Goal: Transaction & Acquisition: Purchase product/service

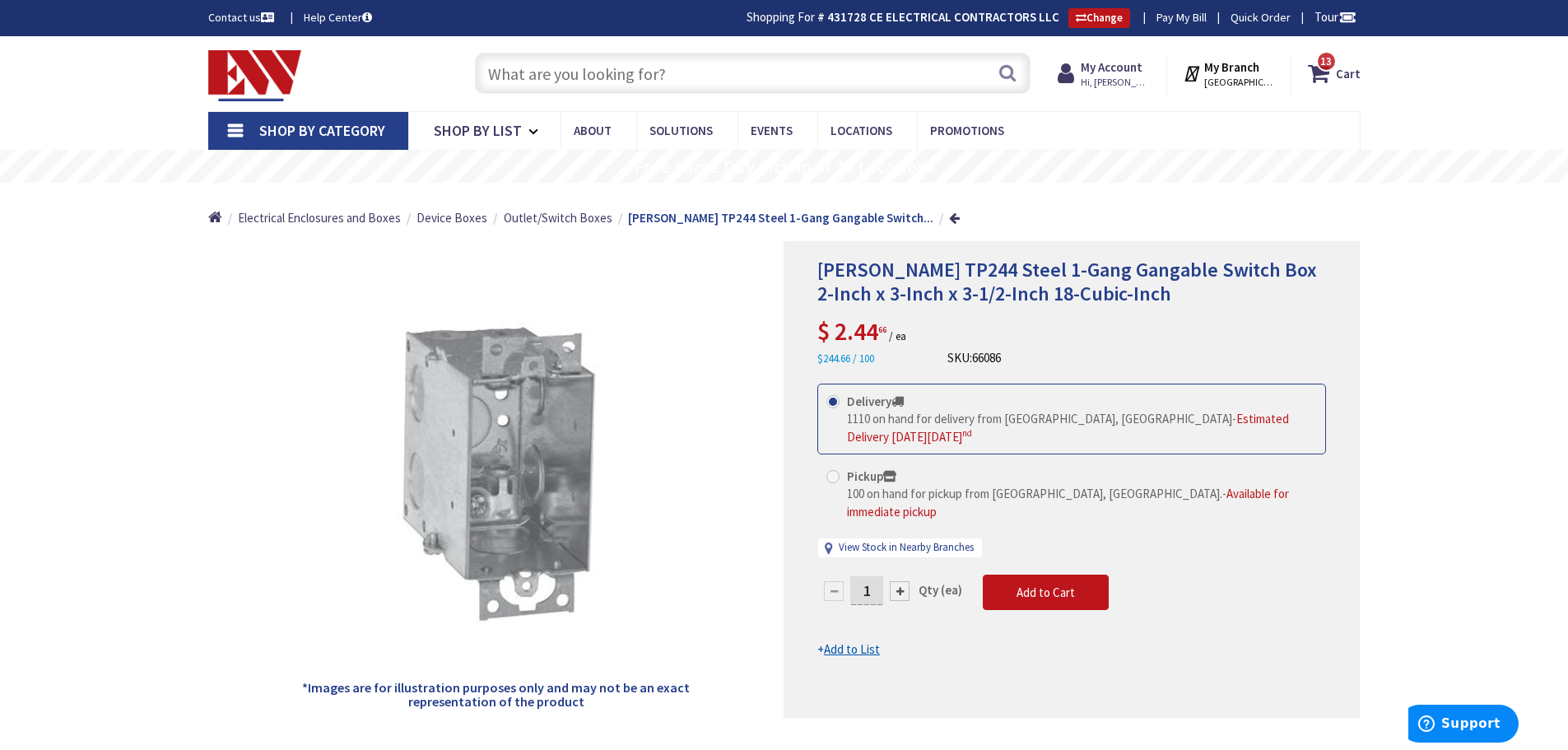
click at [541, 77] on input "text" at bounding box center [753, 73] width 556 height 41
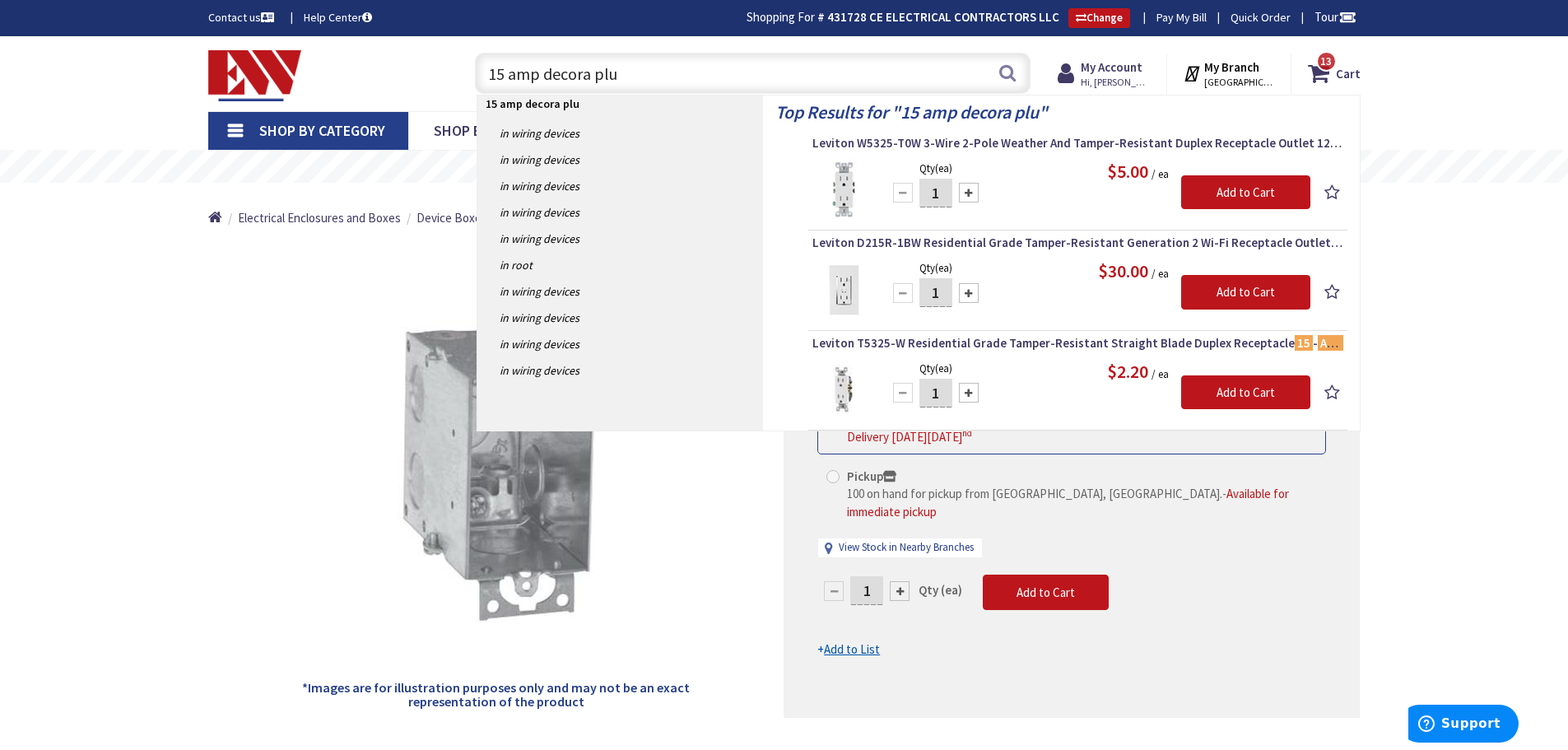
type input "15 amp decora plug"
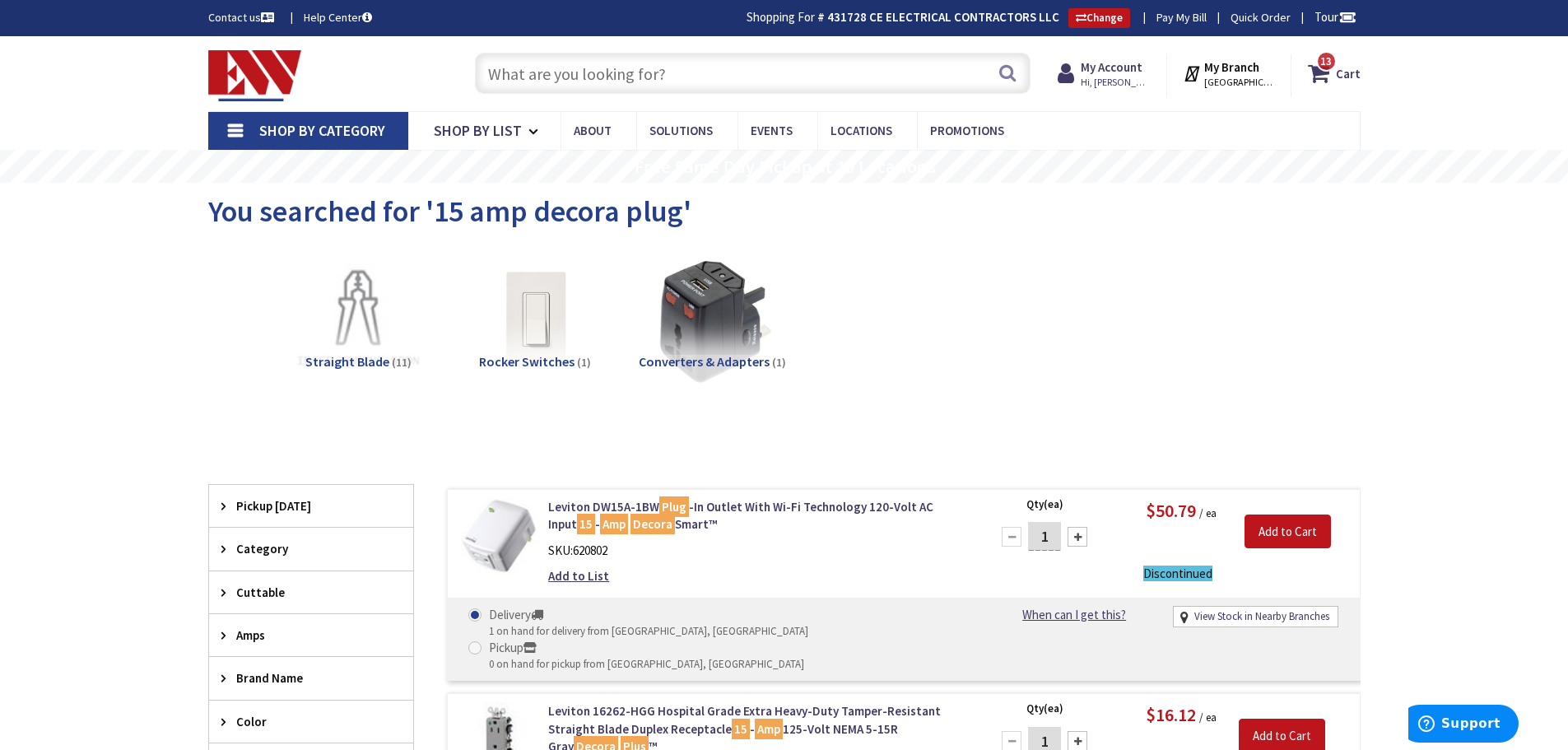
click at [555, 71] on input "text" at bounding box center [753, 73] width 556 height 41
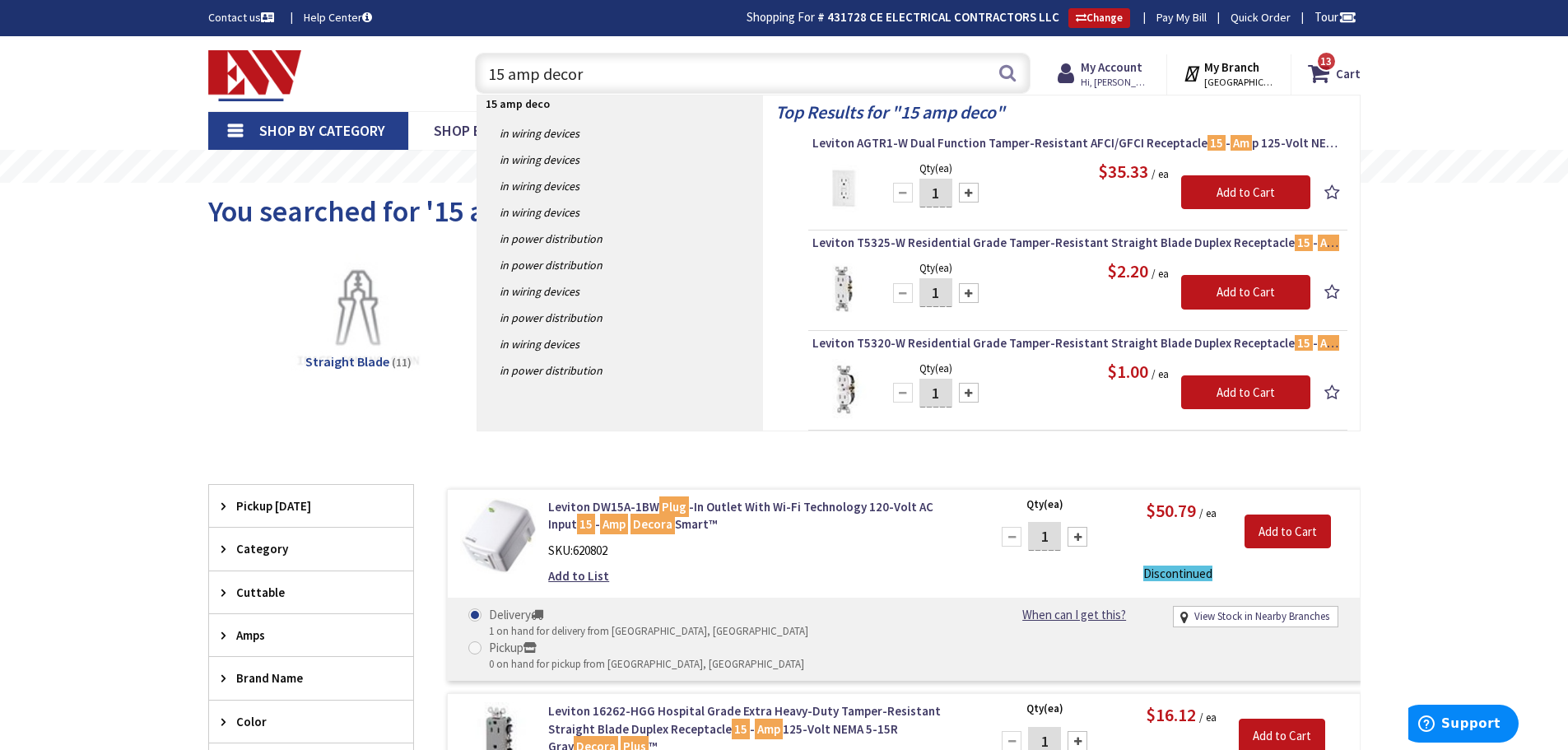
type input "15 amp decora"
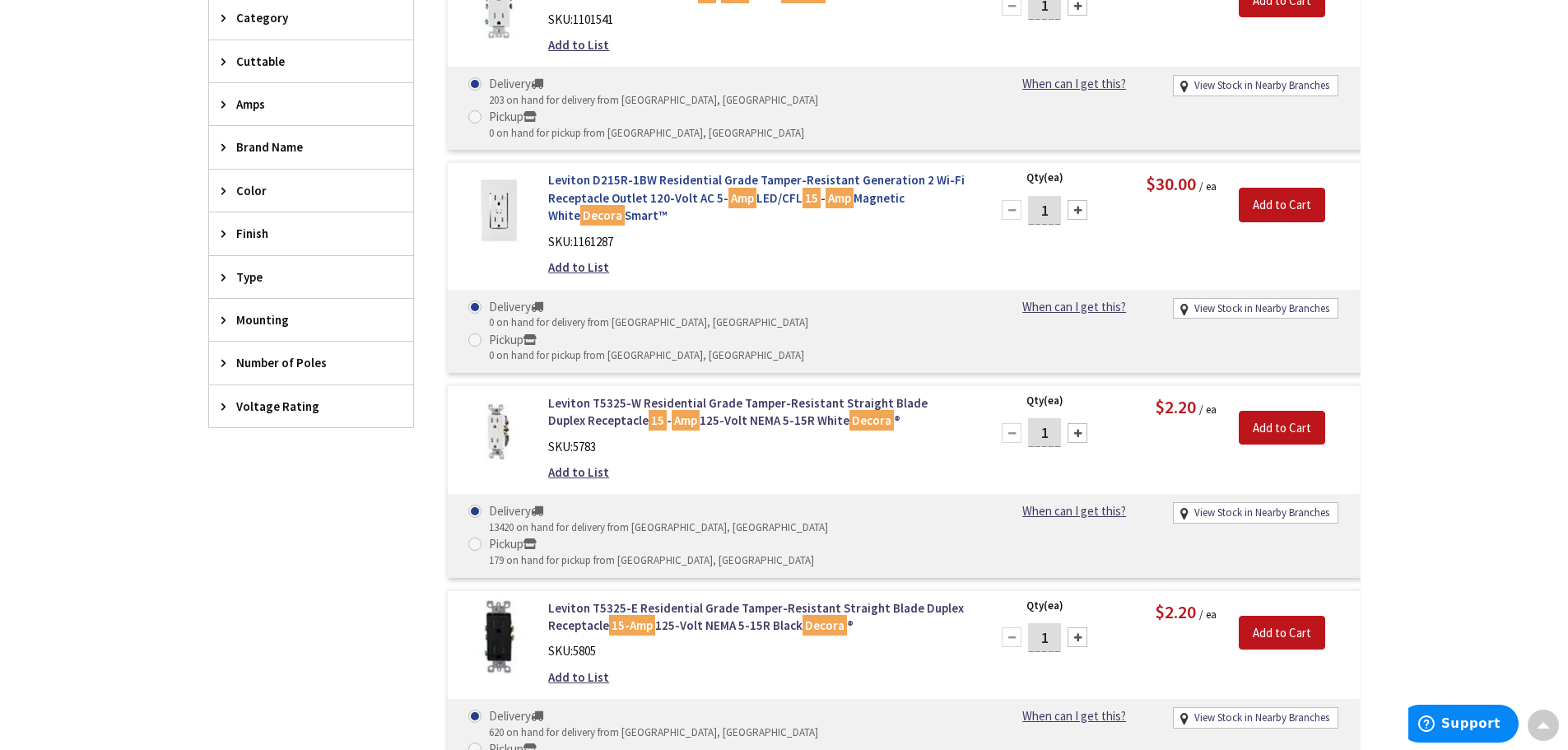
scroll to position [744, 0]
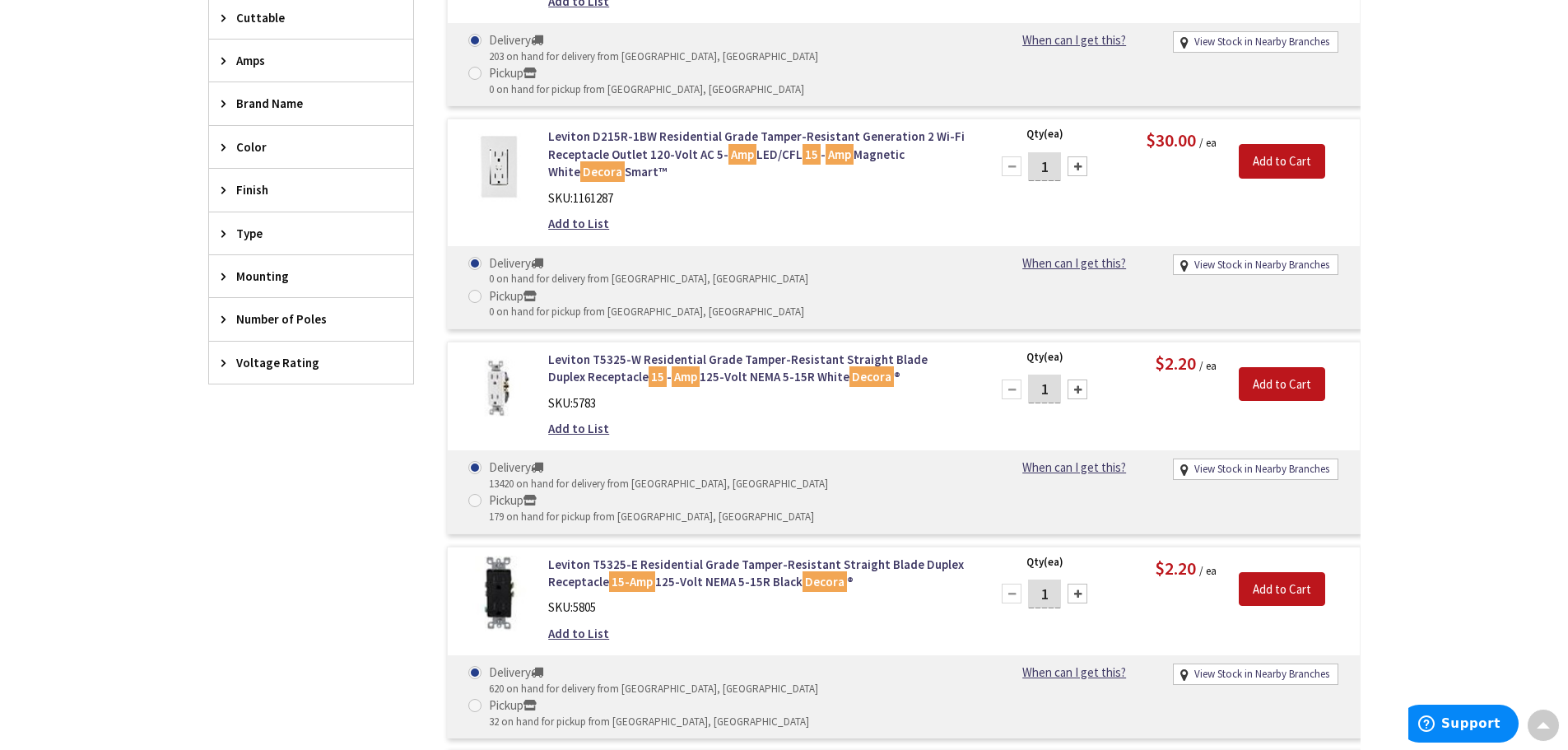
drag, startPoint x: 1051, startPoint y: 325, endPoint x: 1021, endPoint y: 329, distance: 30.3
click at [1021, 373] on div "1" at bounding box center [1043, 389] width 98 height 33
type input "40"
click at [1274, 367] on input "Add to Cart" at bounding box center [1282, 385] width 86 height 35
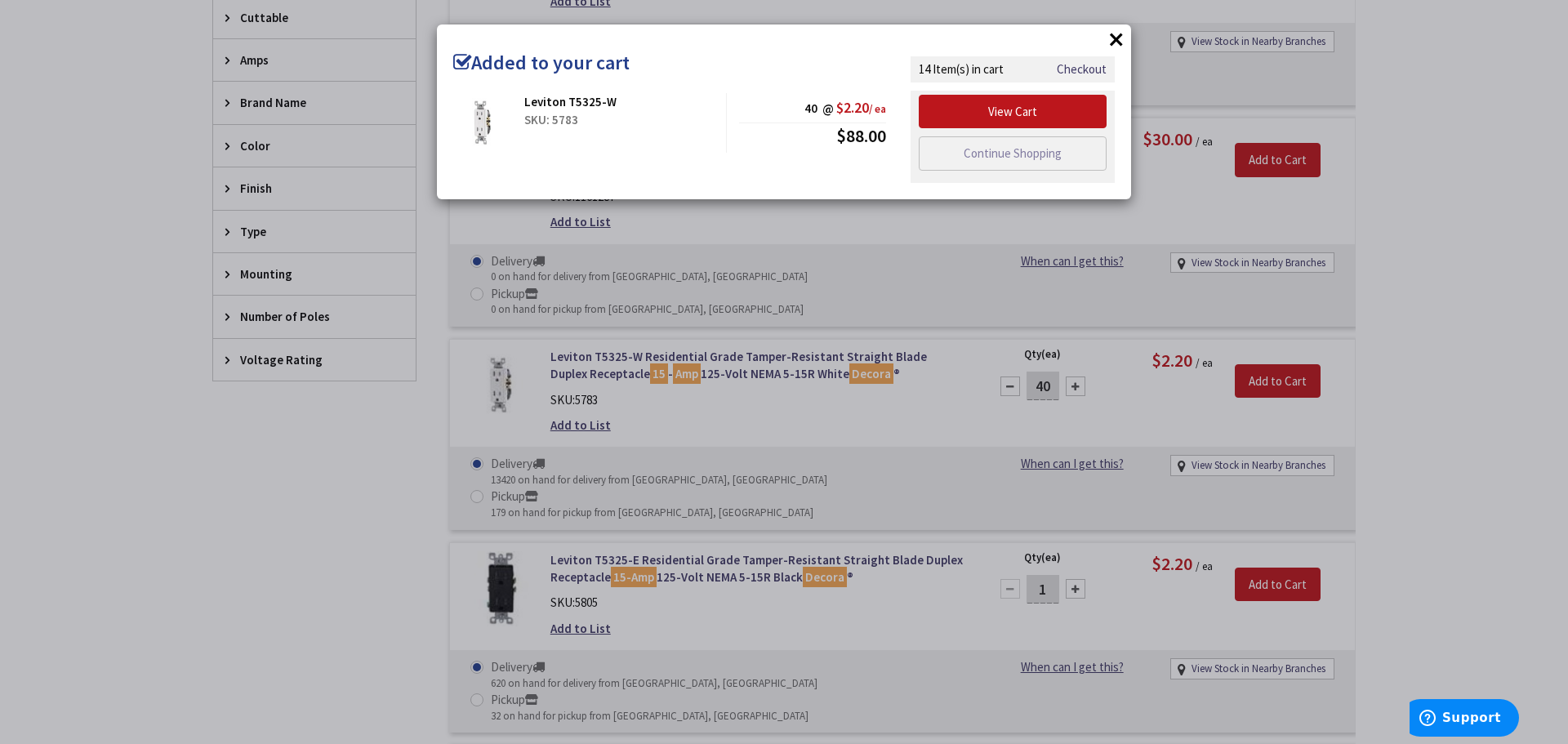
click at [1112, 38] on button "×" at bounding box center [1116, 39] width 25 height 25
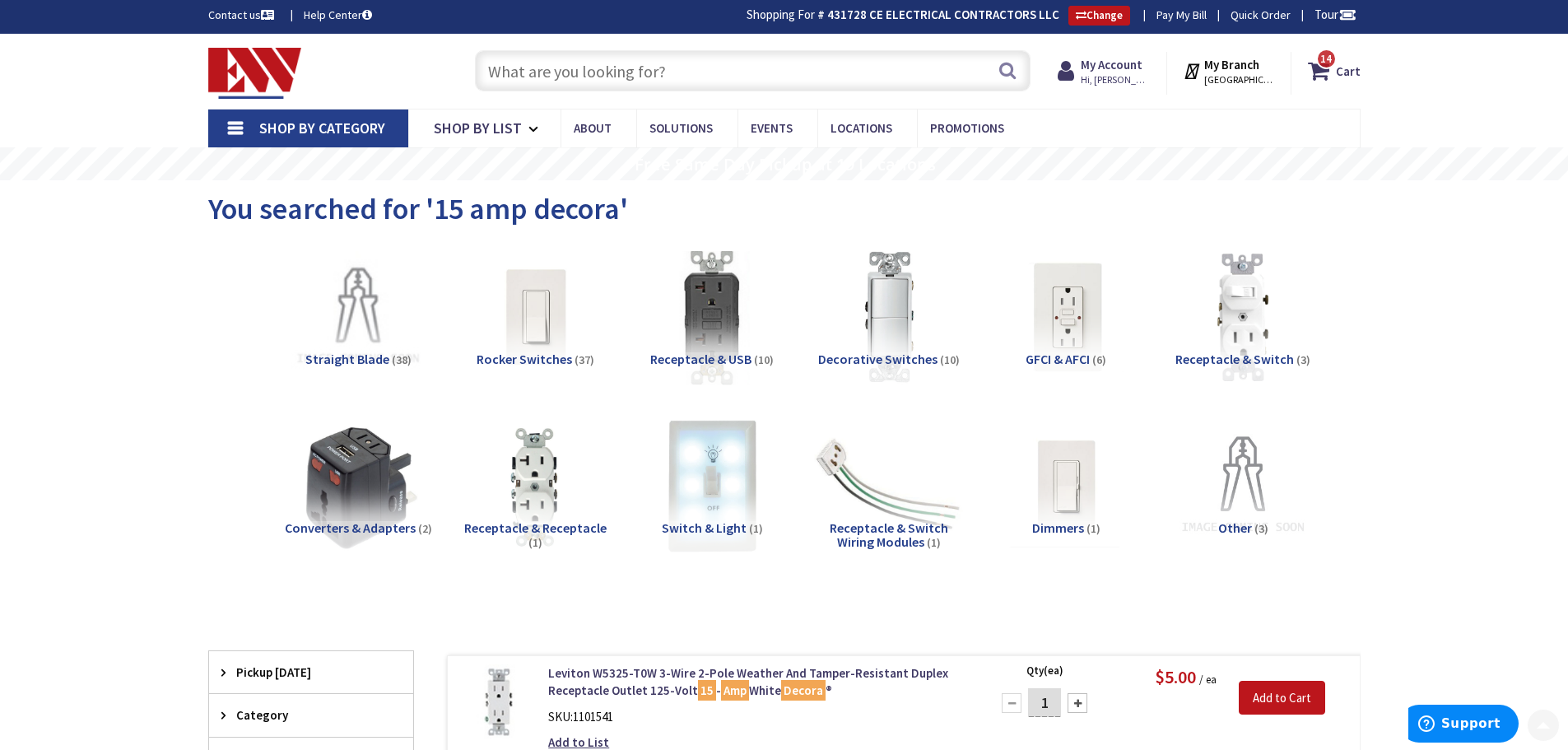
scroll to position [0, 0]
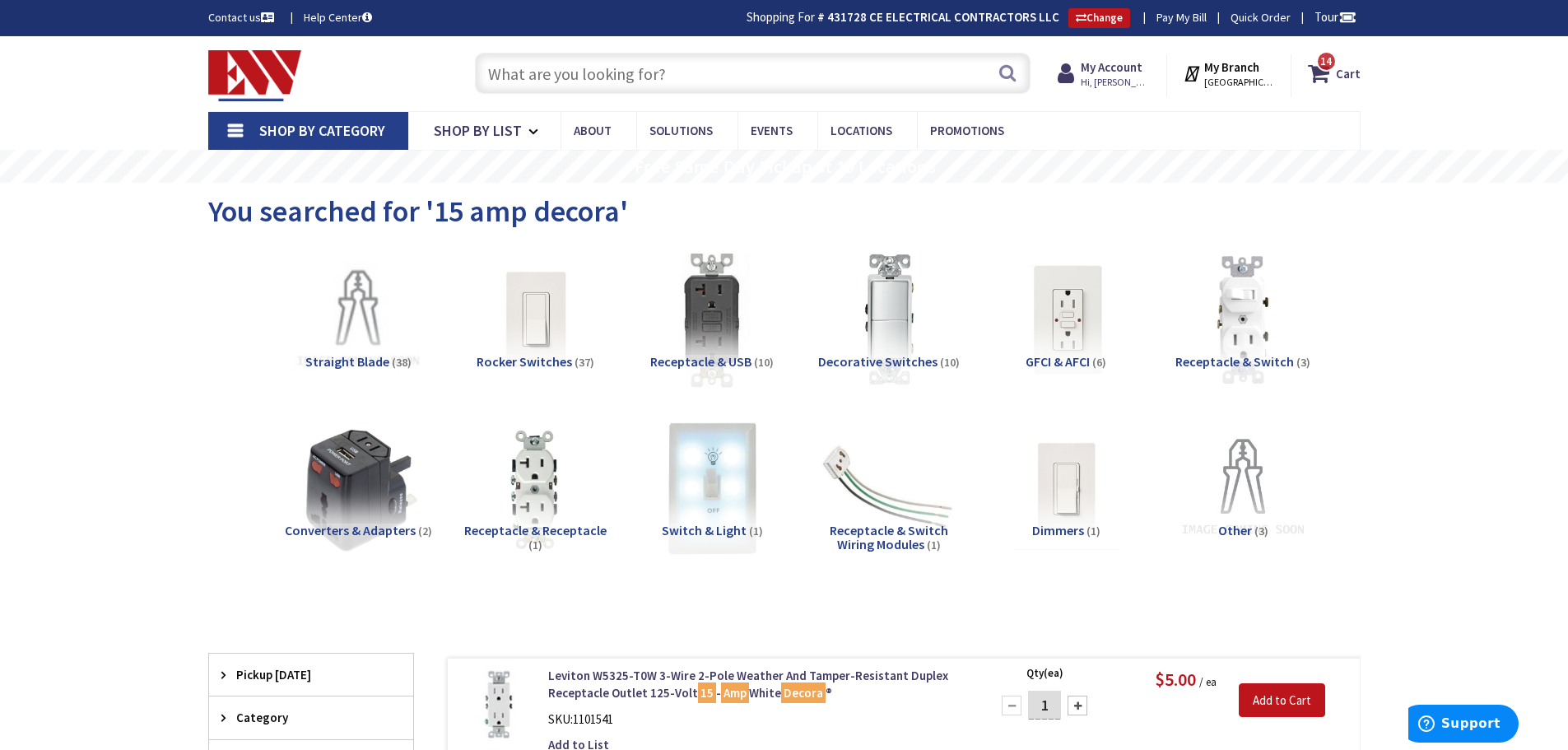
click at [580, 73] on input "text" at bounding box center [753, 73] width 556 height 41
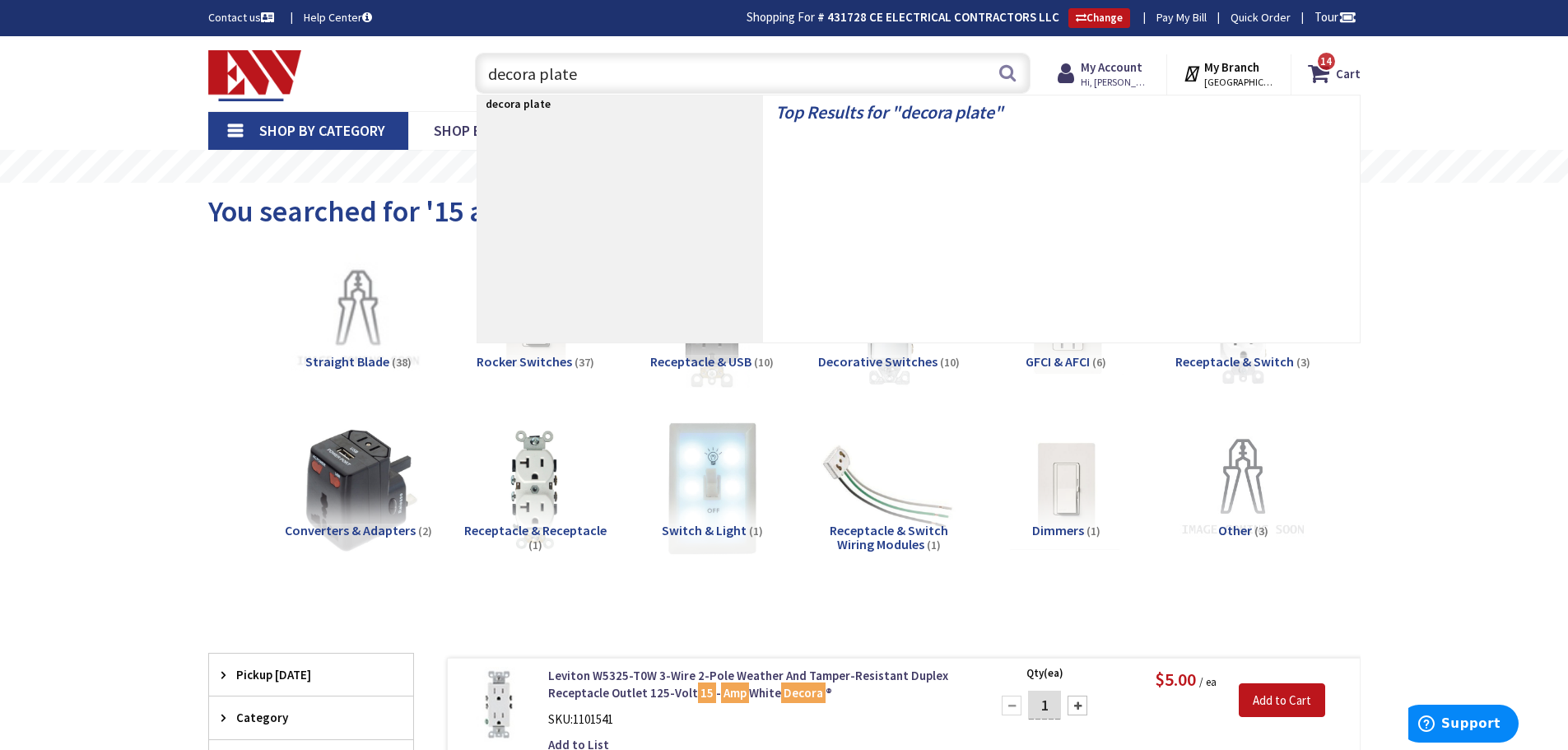
type input "decora plates"
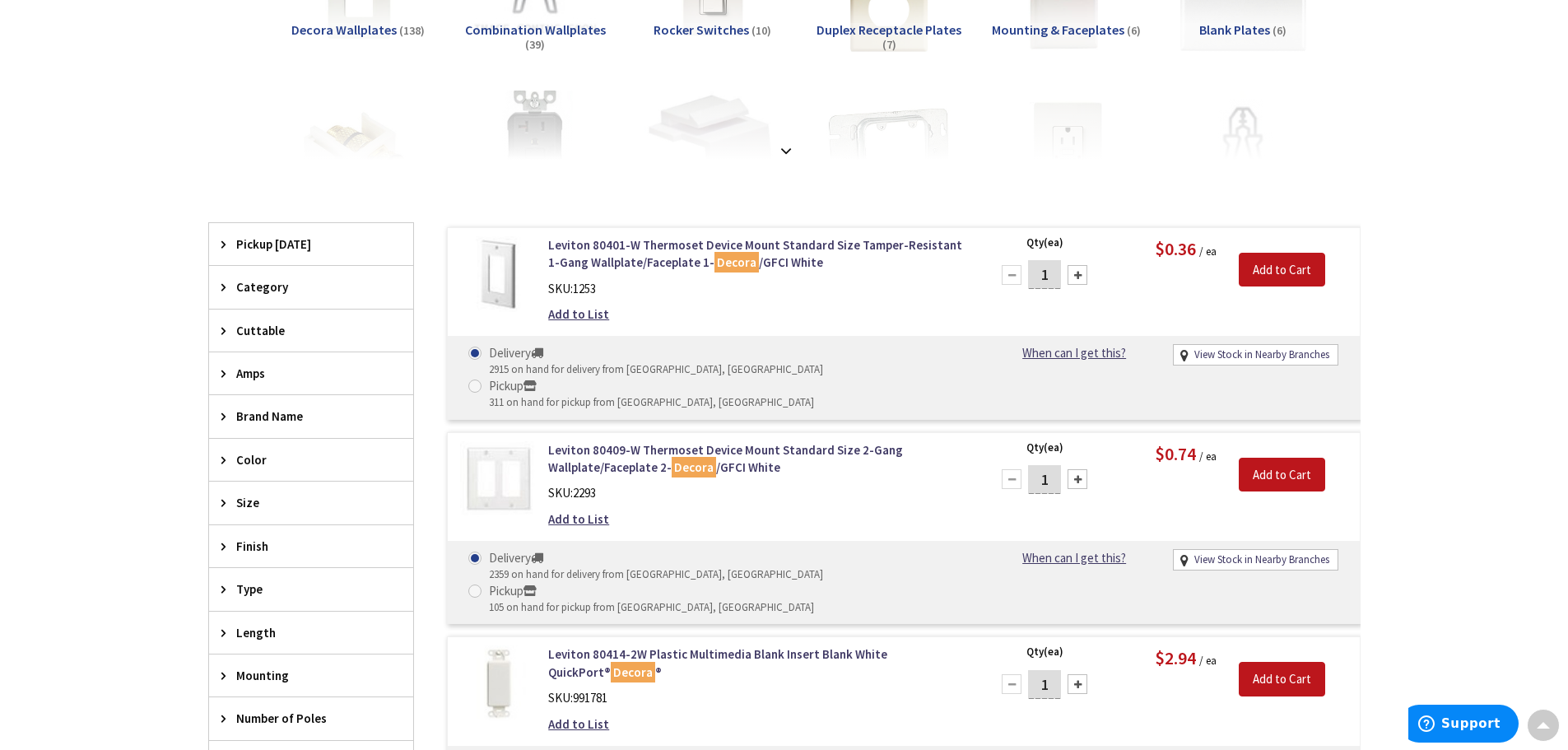
drag, startPoint x: 1053, startPoint y: 274, endPoint x: 1008, endPoint y: 285, distance: 46.3
click at [1008, 285] on div "1" at bounding box center [1043, 275] width 98 height 33
type input "40"
click at [1277, 271] on input "Add to Cart" at bounding box center [1282, 271] width 86 height 35
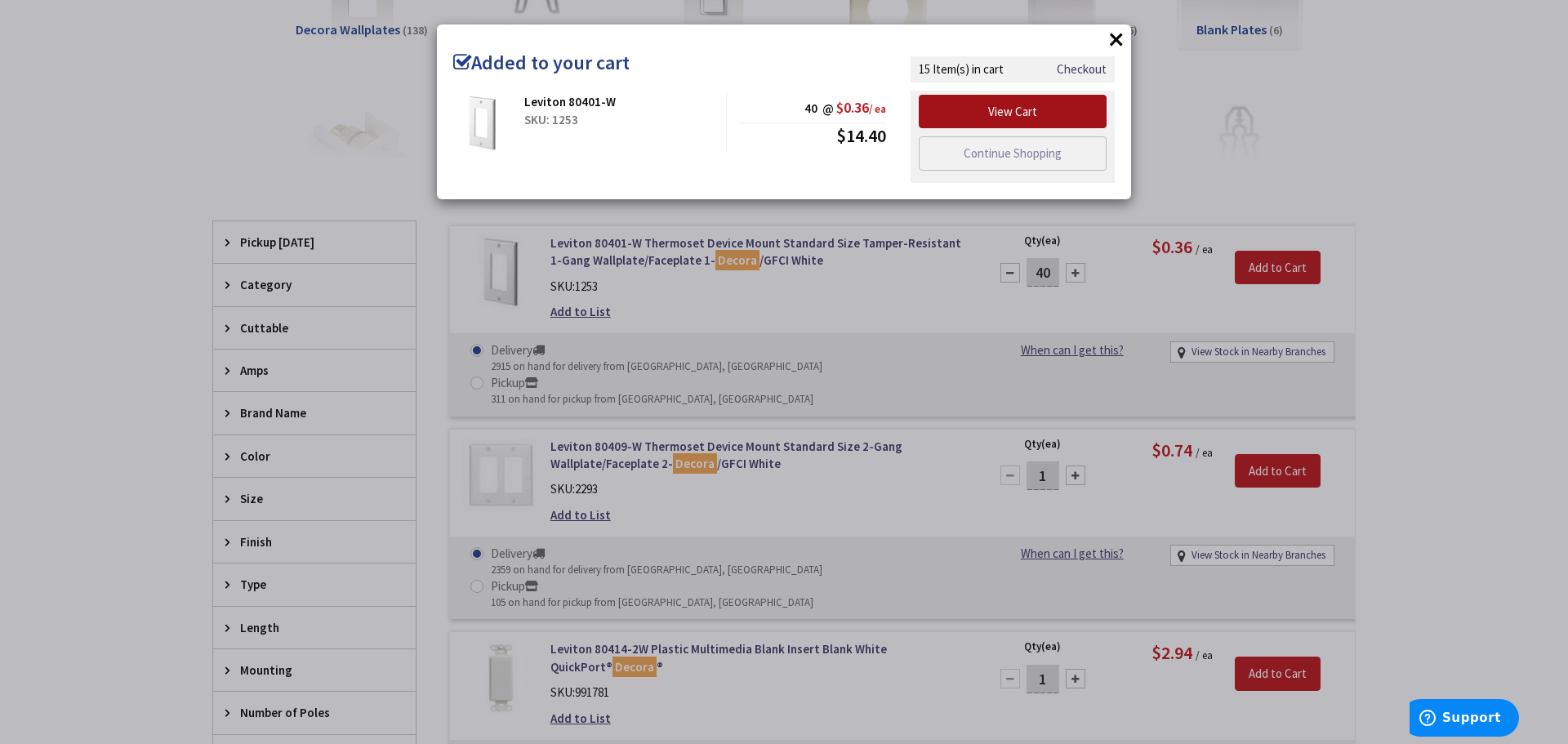
click at [1024, 116] on link "View Cart" at bounding box center [1013, 112] width 188 height 35
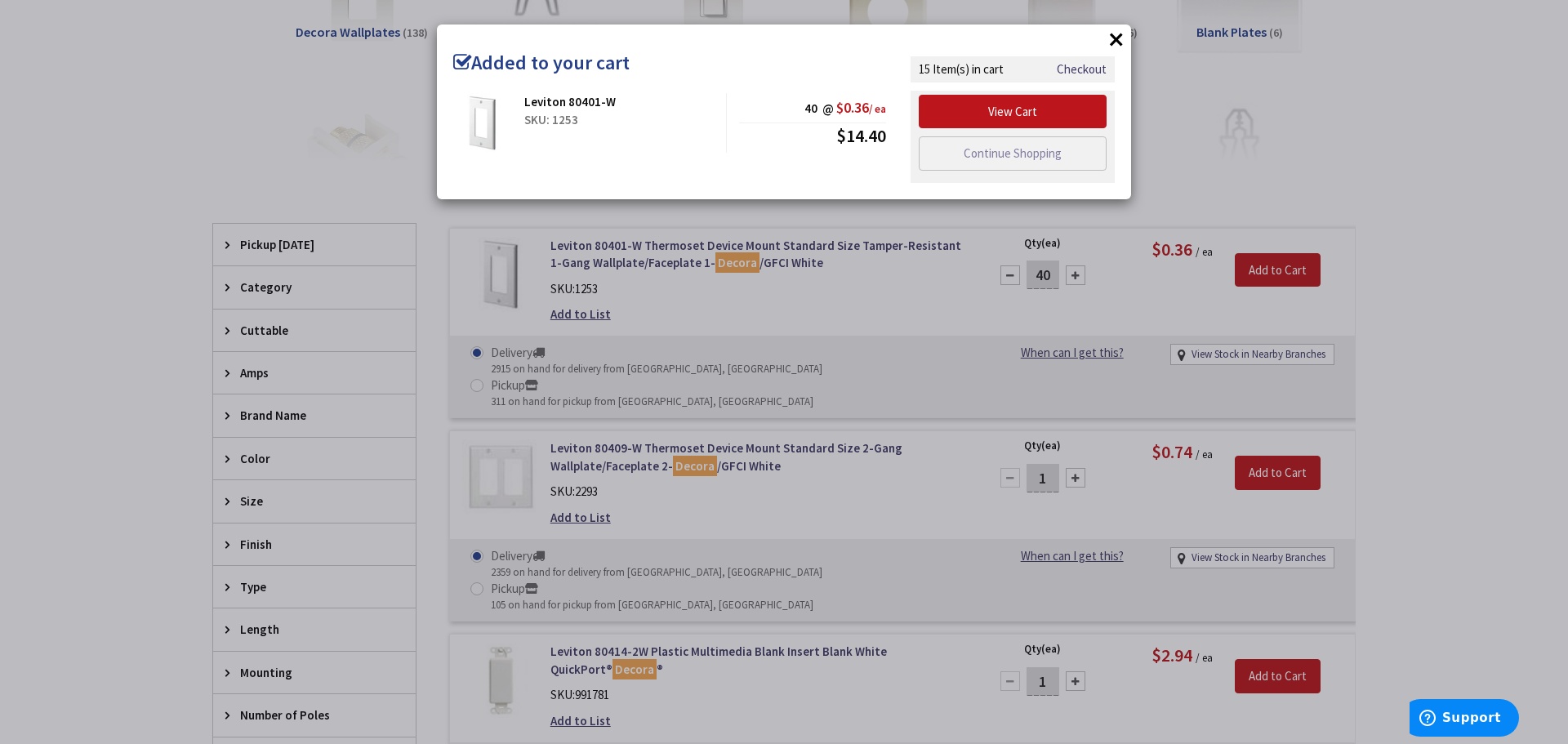
scroll to position [329, 0]
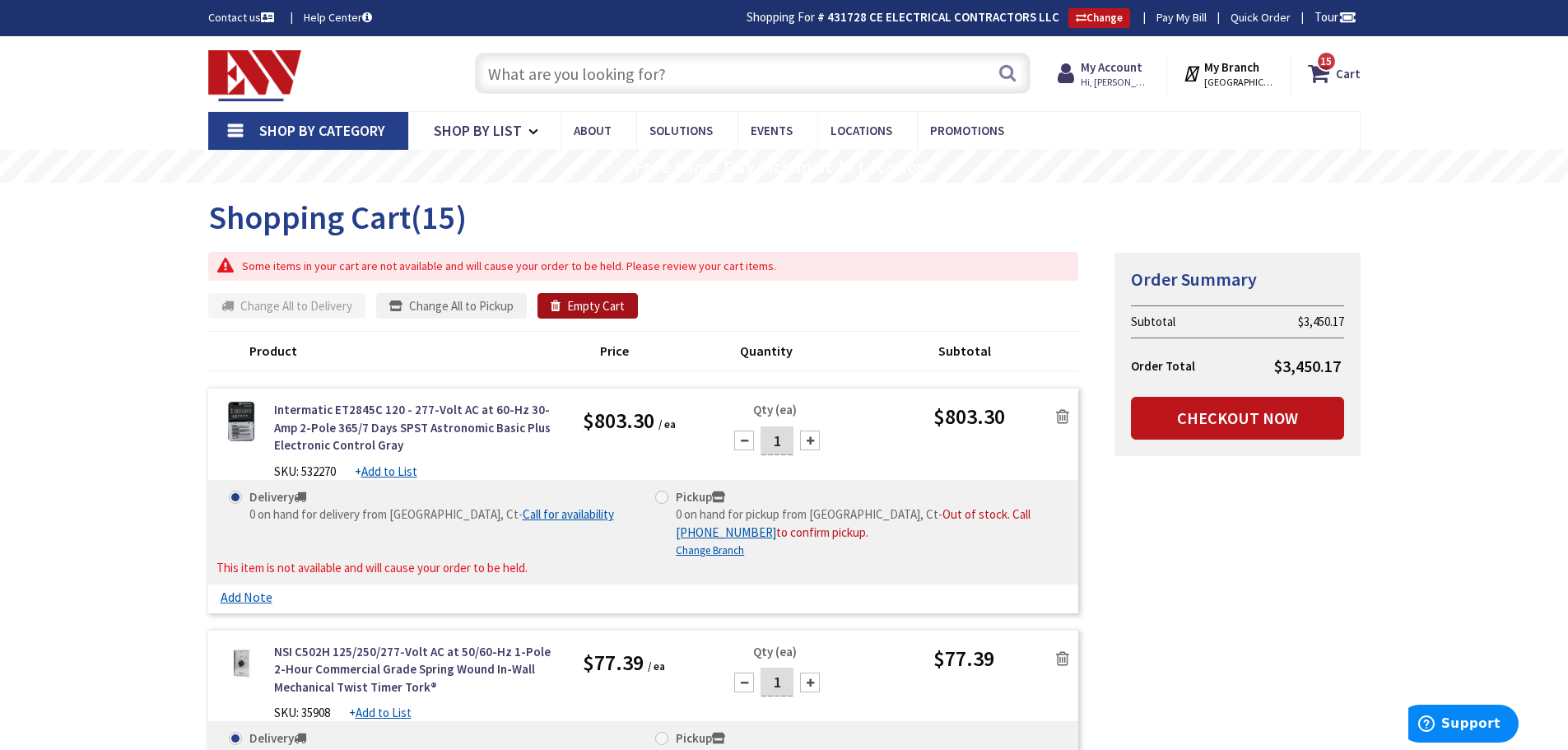
click at [588, 310] on button "Empty Cart" at bounding box center [587, 306] width 100 height 27
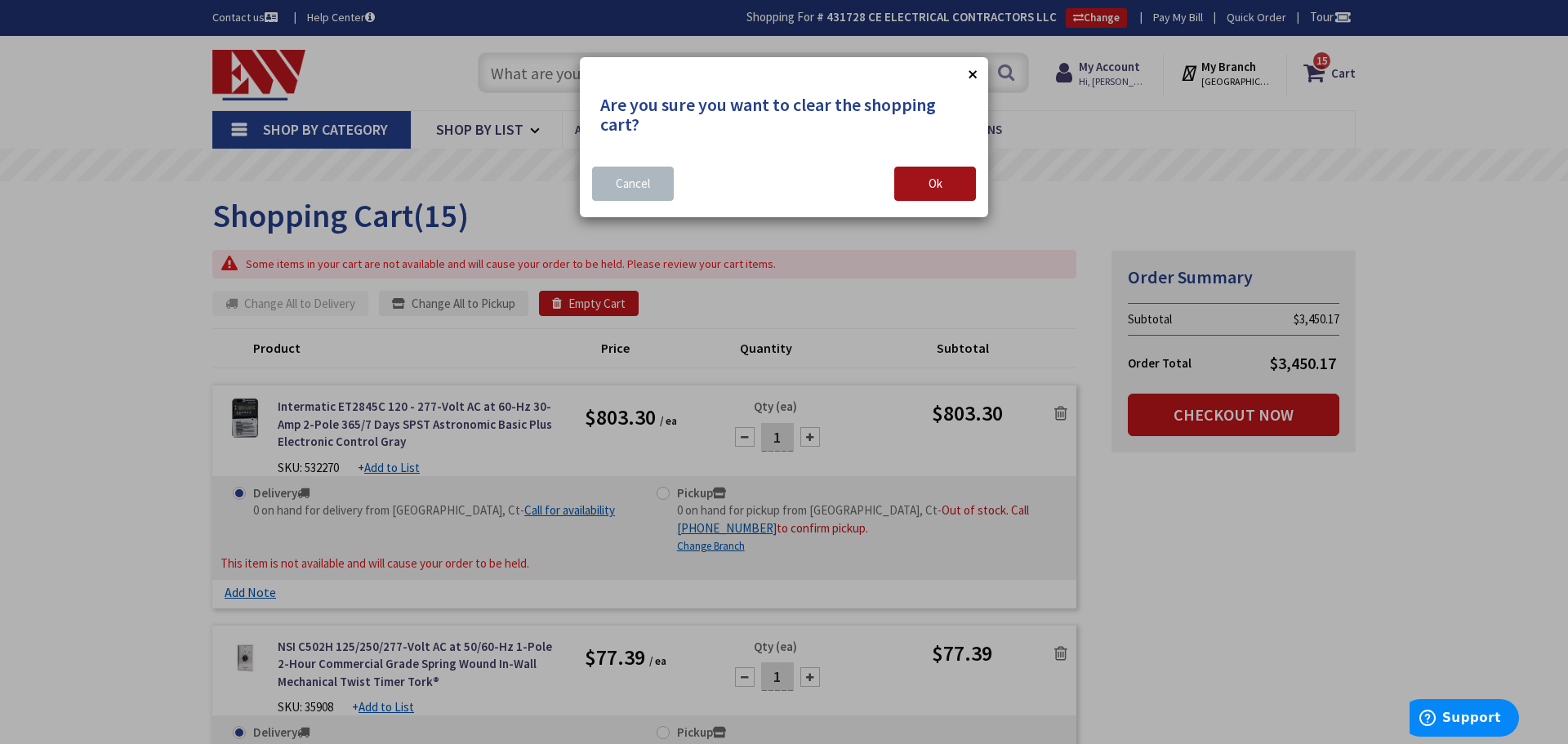
click at [954, 184] on button "Ok" at bounding box center [934, 183] width 81 height 35
